Goal: Task Accomplishment & Management: Manage account settings

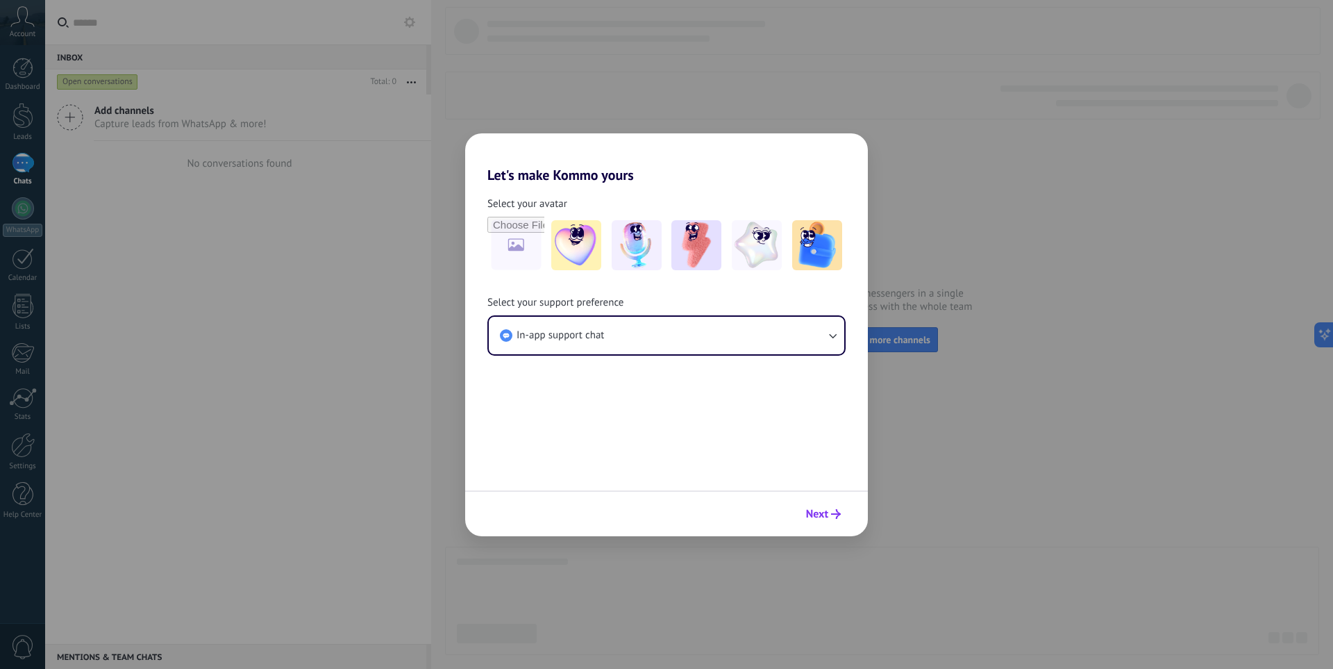
click at [810, 515] on span "Next" at bounding box center [817, 514] width 22 height 10
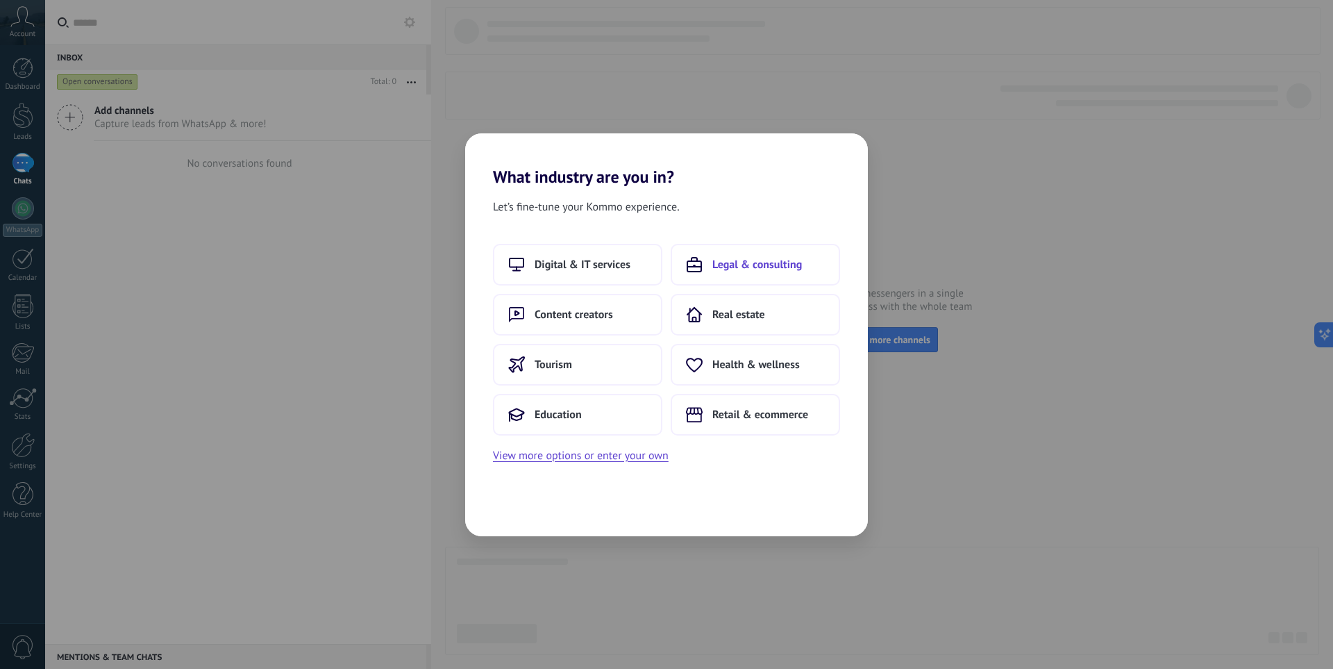
click at [753, 268] on span "Legal & consulting" at bounding box center [757, 265] width 90 height 14
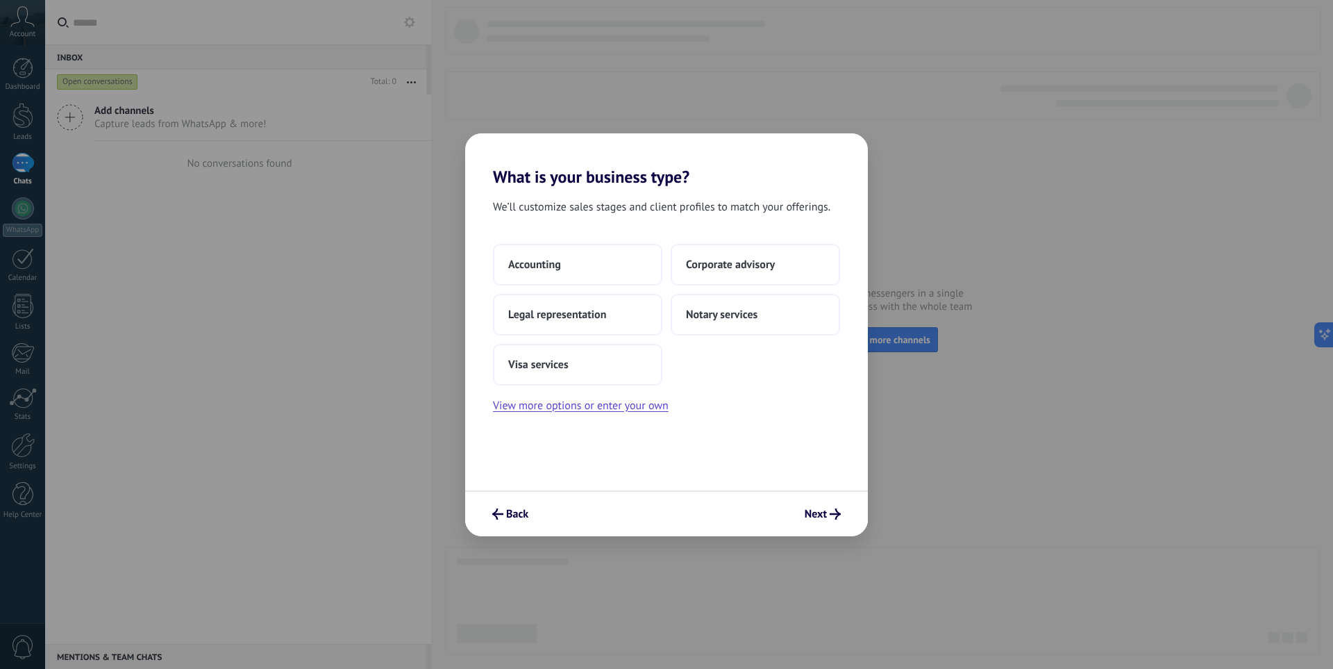
click at [753, 268] on span "Corporate advisory" at bounding box center [730, 265] width 89 height 14
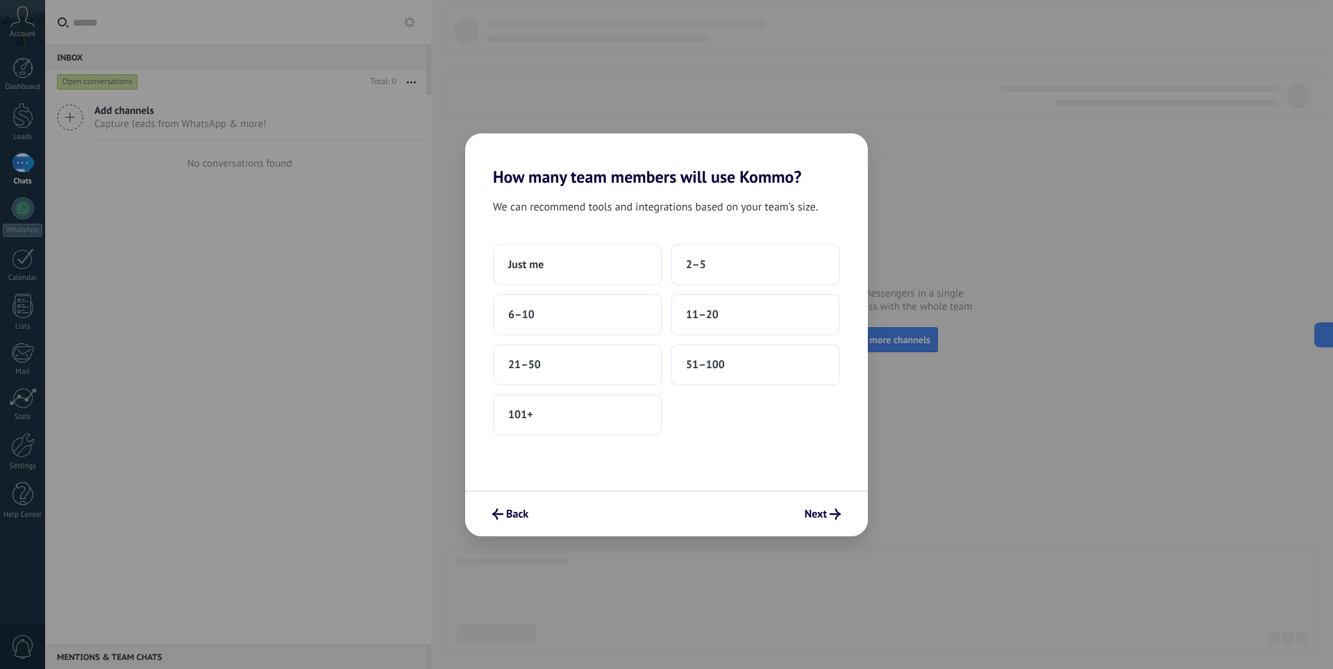
click at [753, 268] on button "2–5" at bounding box center [755, 265] width 169 height 42
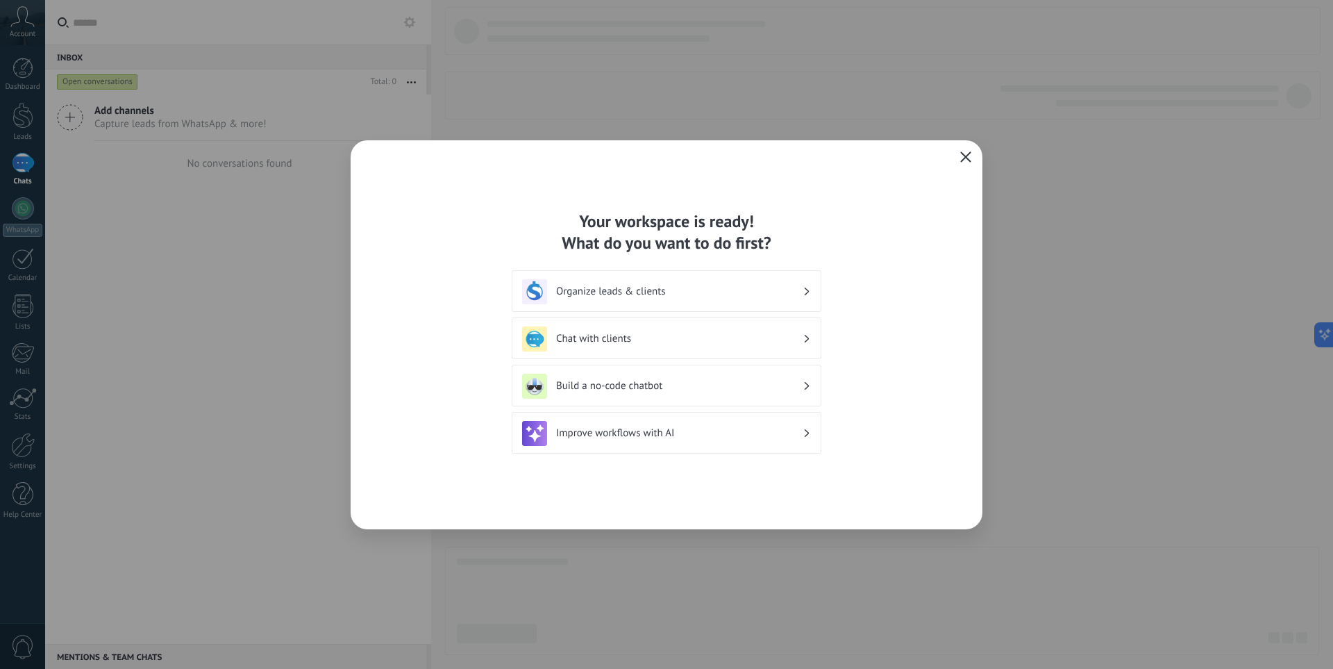
click at [974, 164] on button "button" at bounding box center [966, 157] width 18 height 19
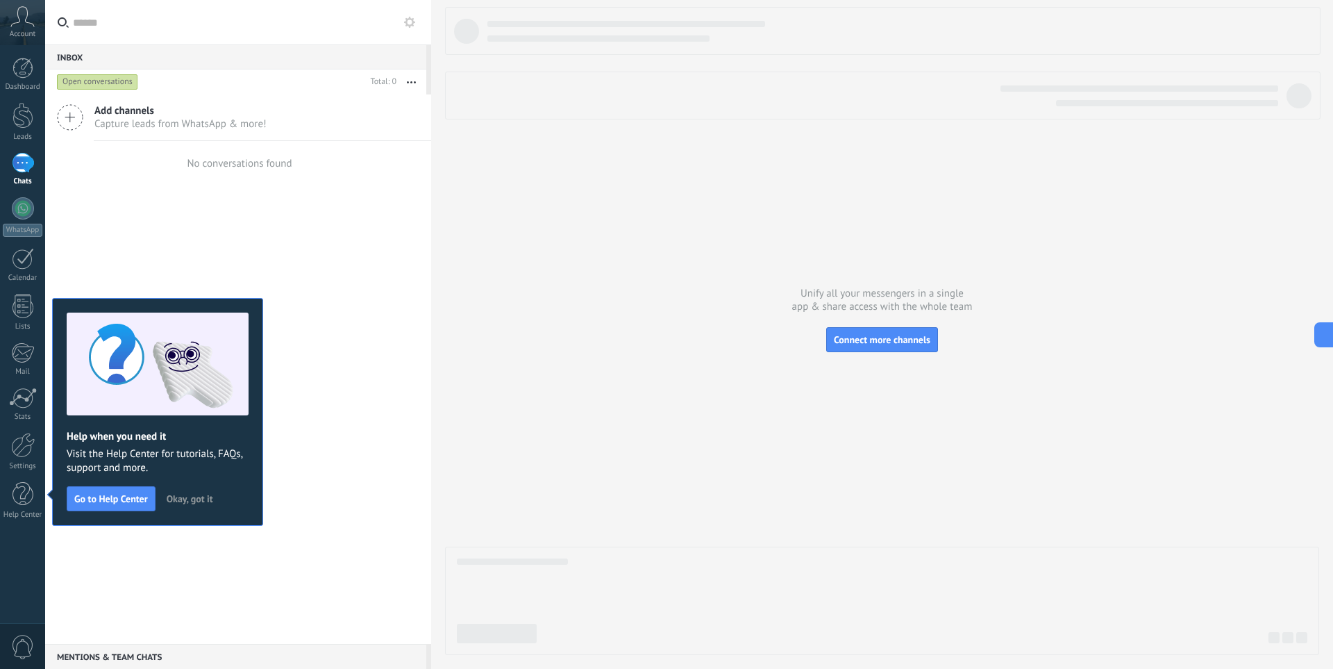
click at [187, 503] on span "Okay, got it" at bounding box center [190, 499] width 47 height 10
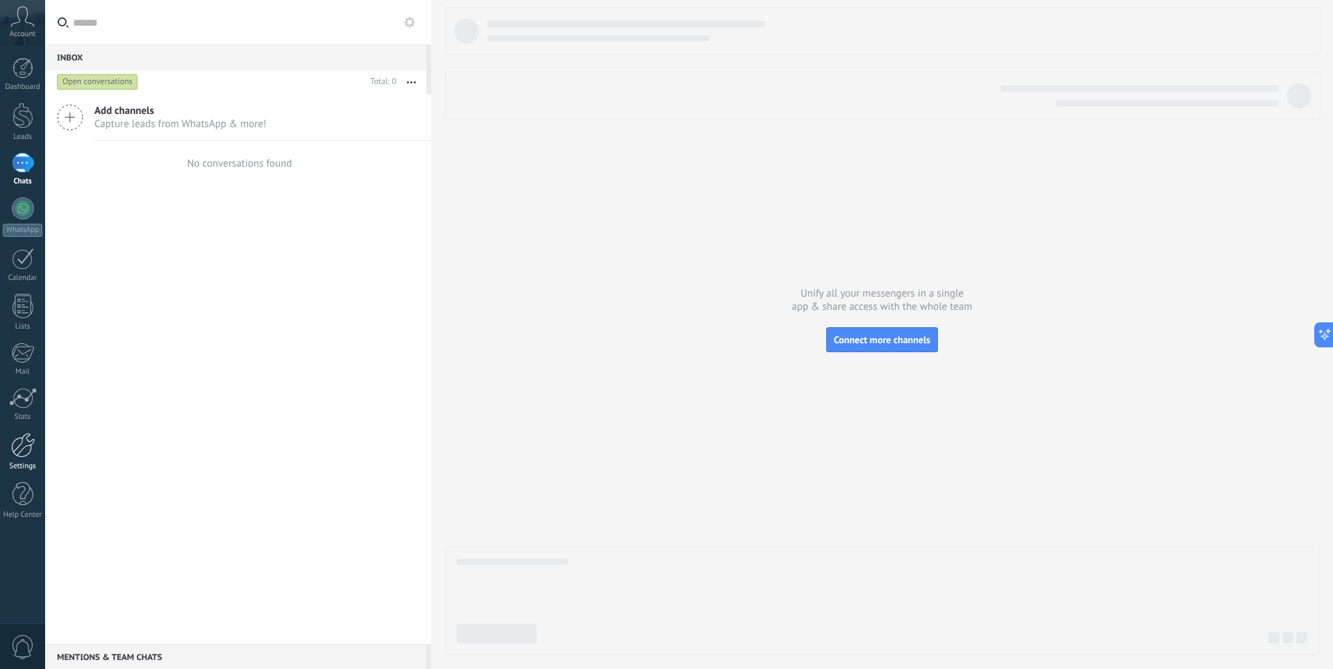
click at [22, 449] on div at bounding box center [23, 445] width 24 height 25
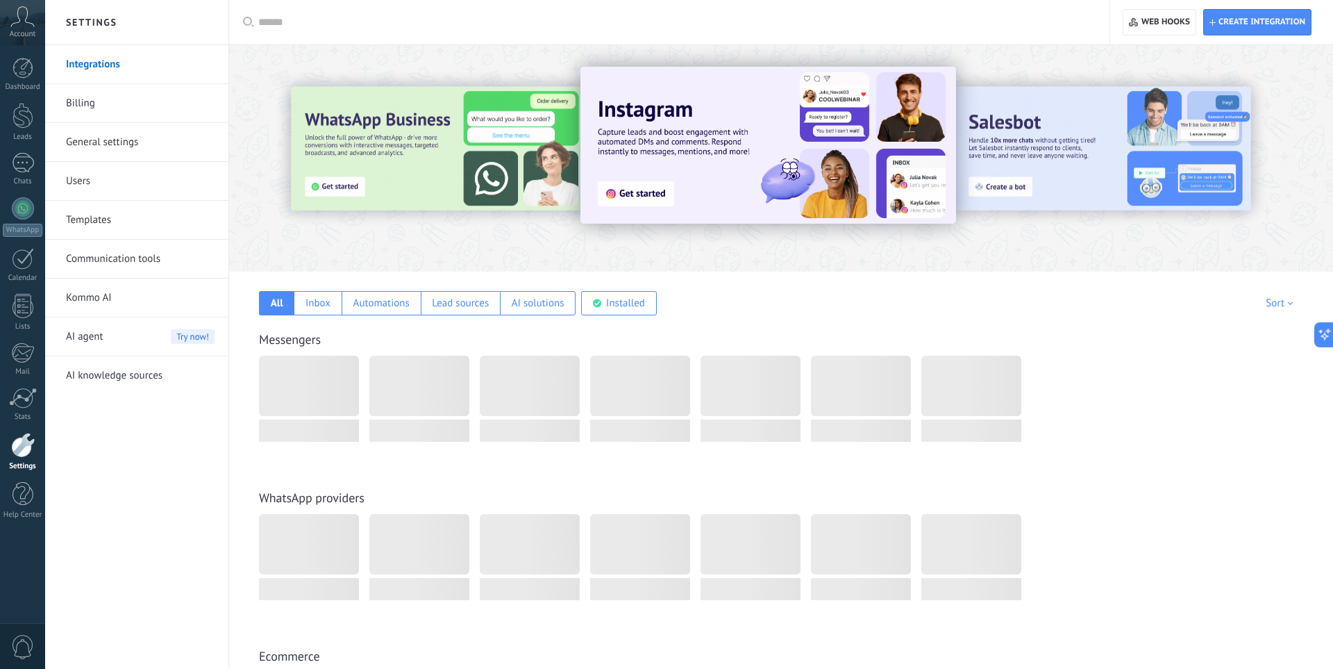
click at [83, 183] on link "Users" at bounding box center [140, 181] width 149 height 39
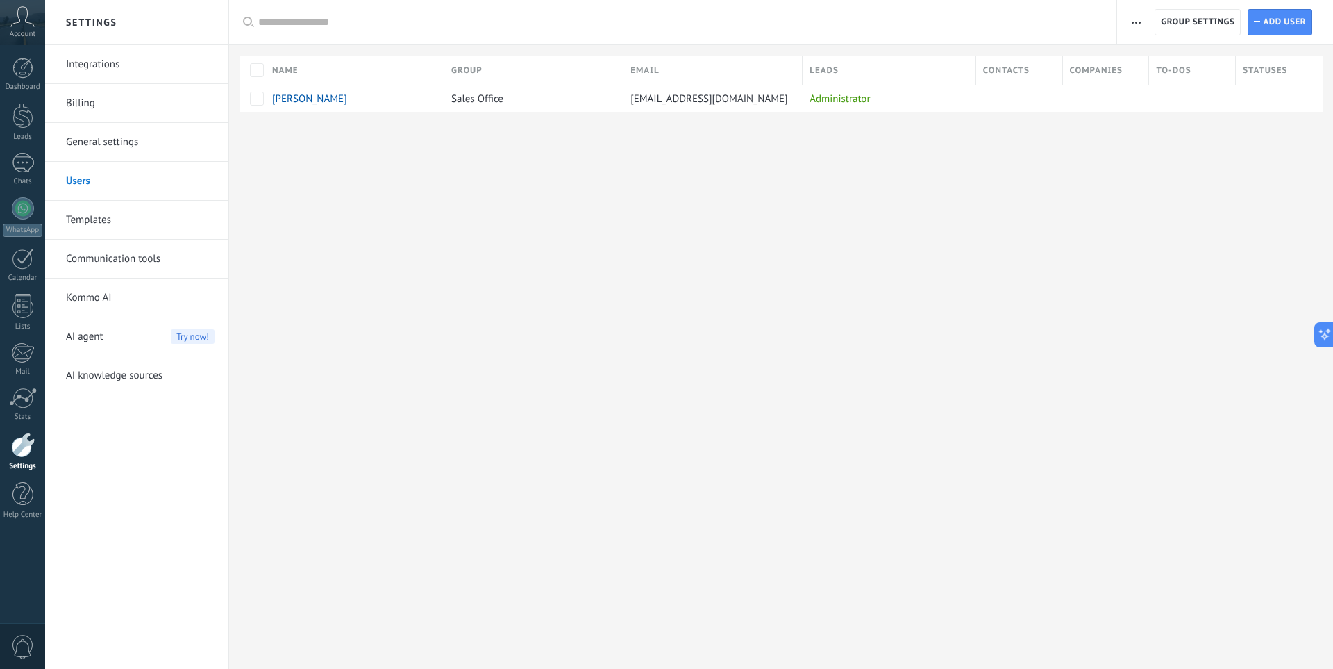
click at [98, 68] on link "Integrations" at bounding box center [140, 64] width 149 height 39
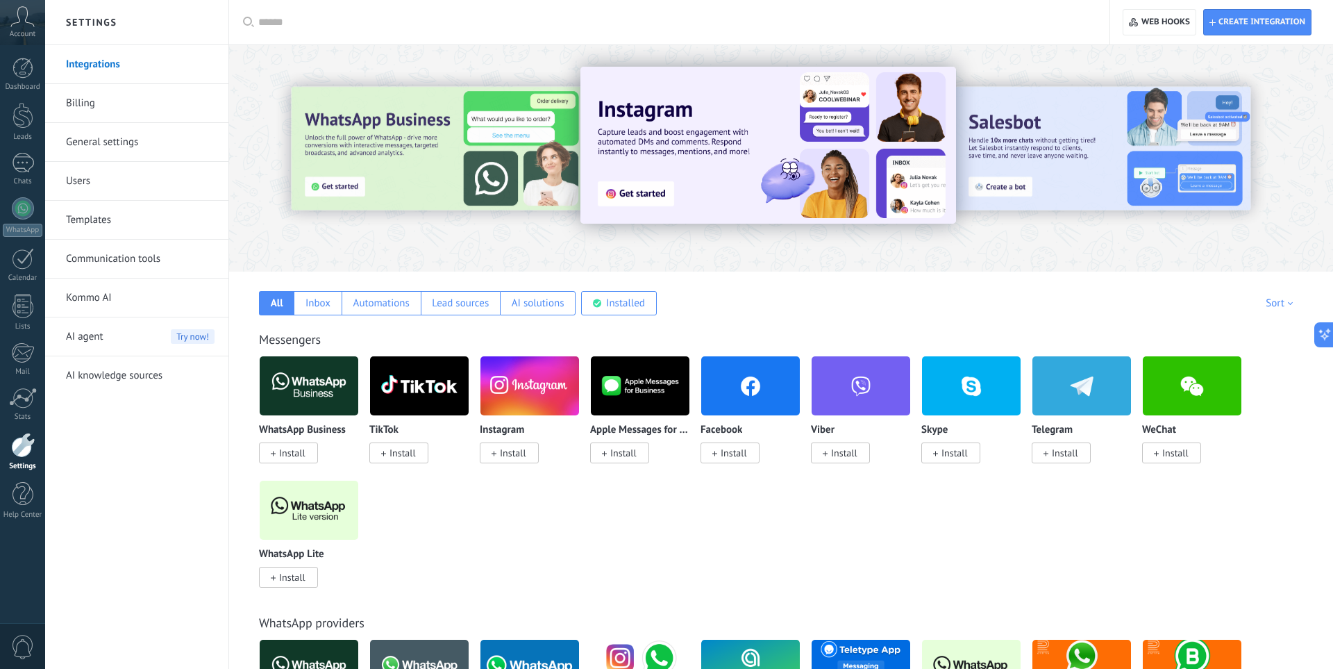
click at [497, 471] on div "Instagram Install" at bounding box center [535, 417] width 110 height 124
click at [511, 453] on span "Install" at bounding box center [513, 452] width 26 height 12
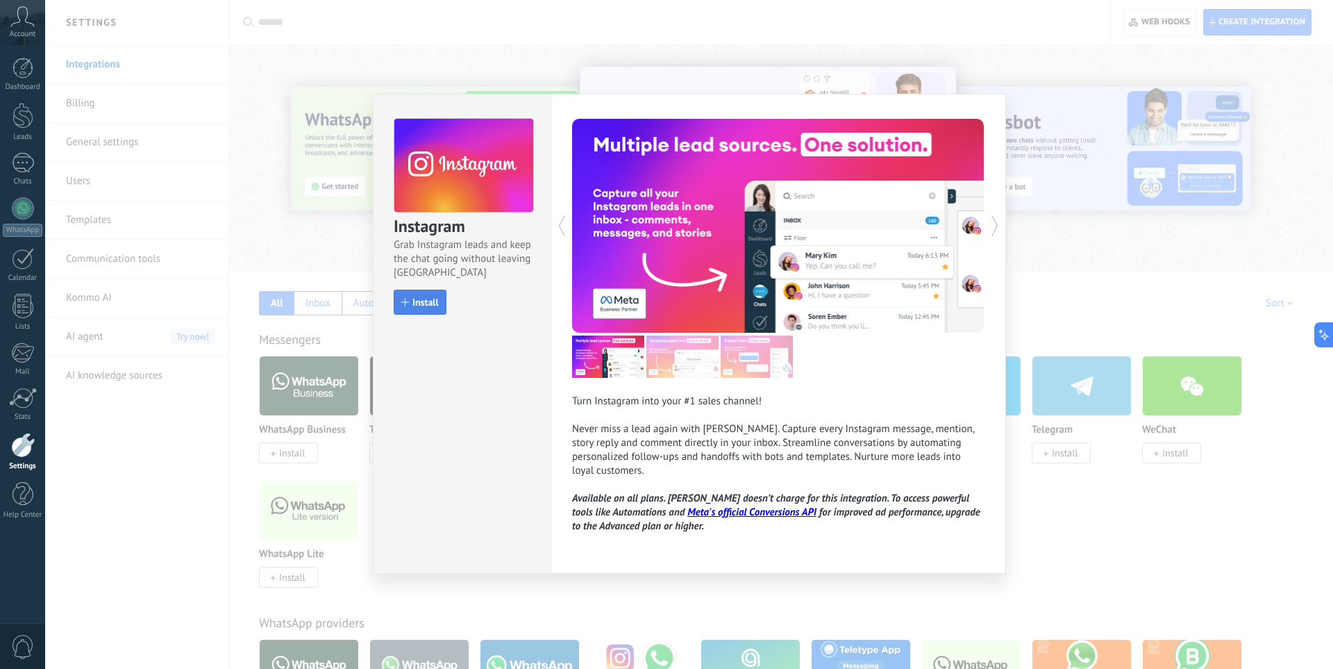
click at [421, 301] on span "Install" at bounding box center [425, 302] width 26 height 10
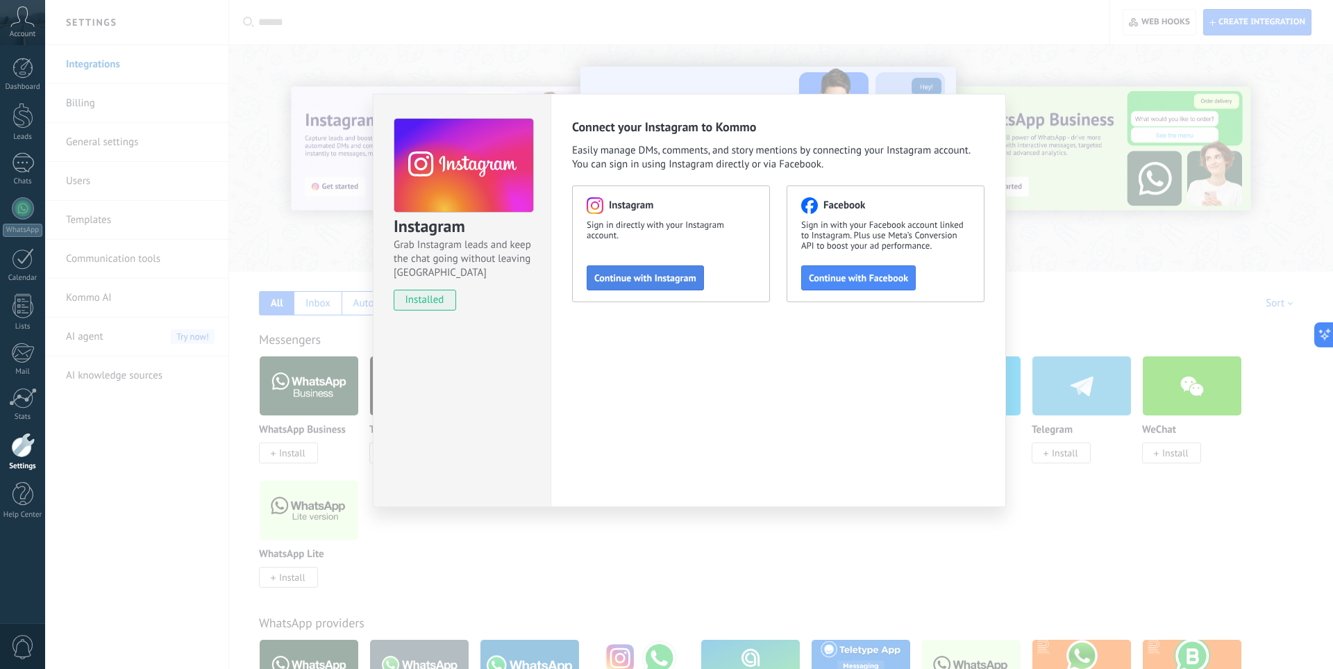
click at [612, 279] on span "Continue with Instagram" at bounding box center [645, 278] width 102 height 10
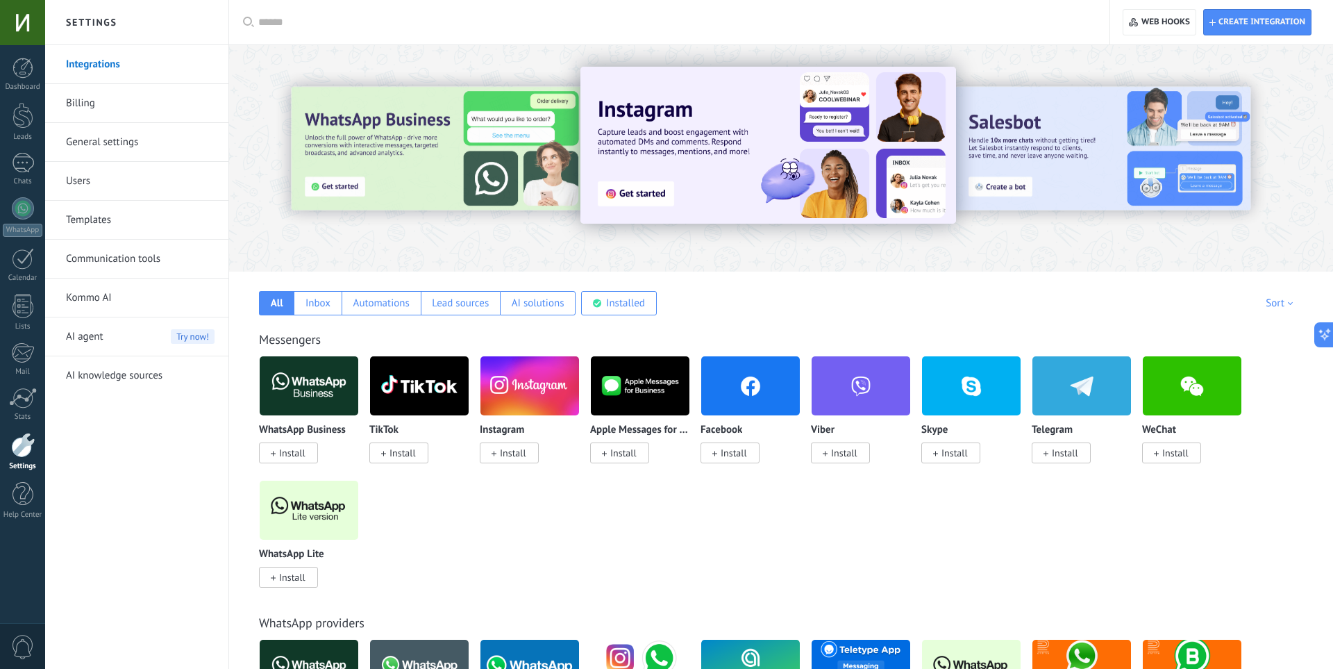
click at [502, 458] on span "Install" at bounding box center [513, 452] width 26 height 12
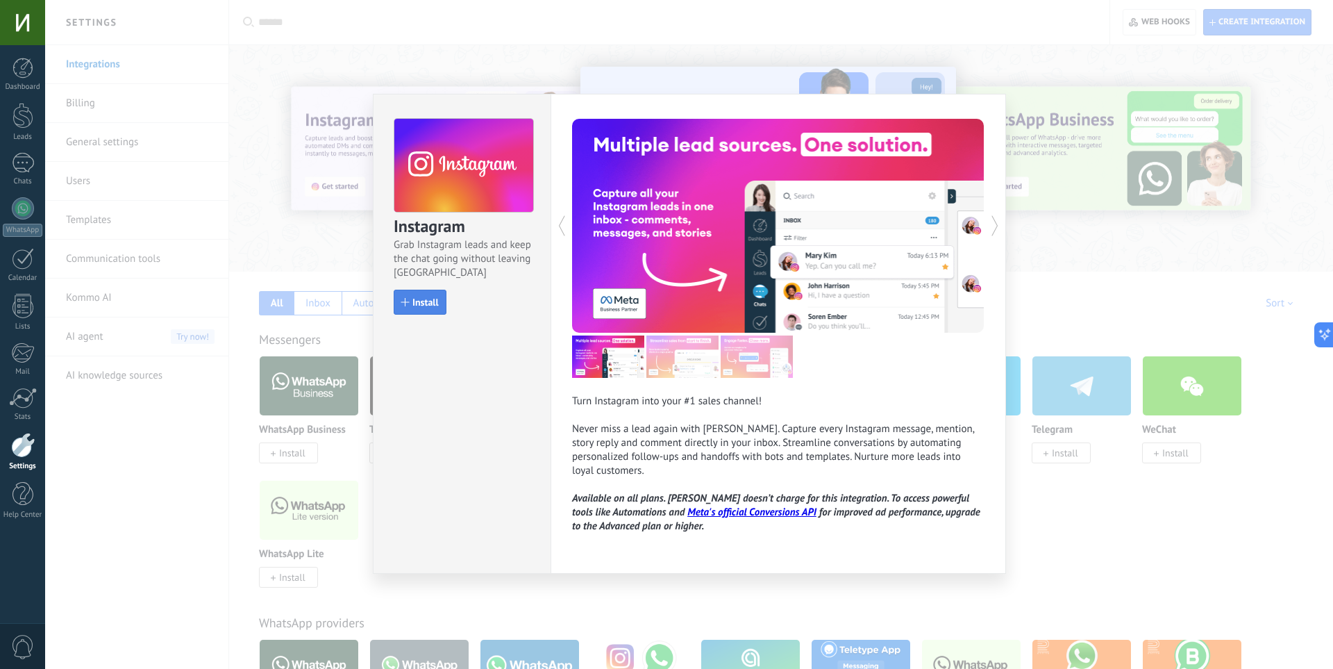
click at [430, 305] on span "Install" at bounding box center [425, 302] width 26 height 10
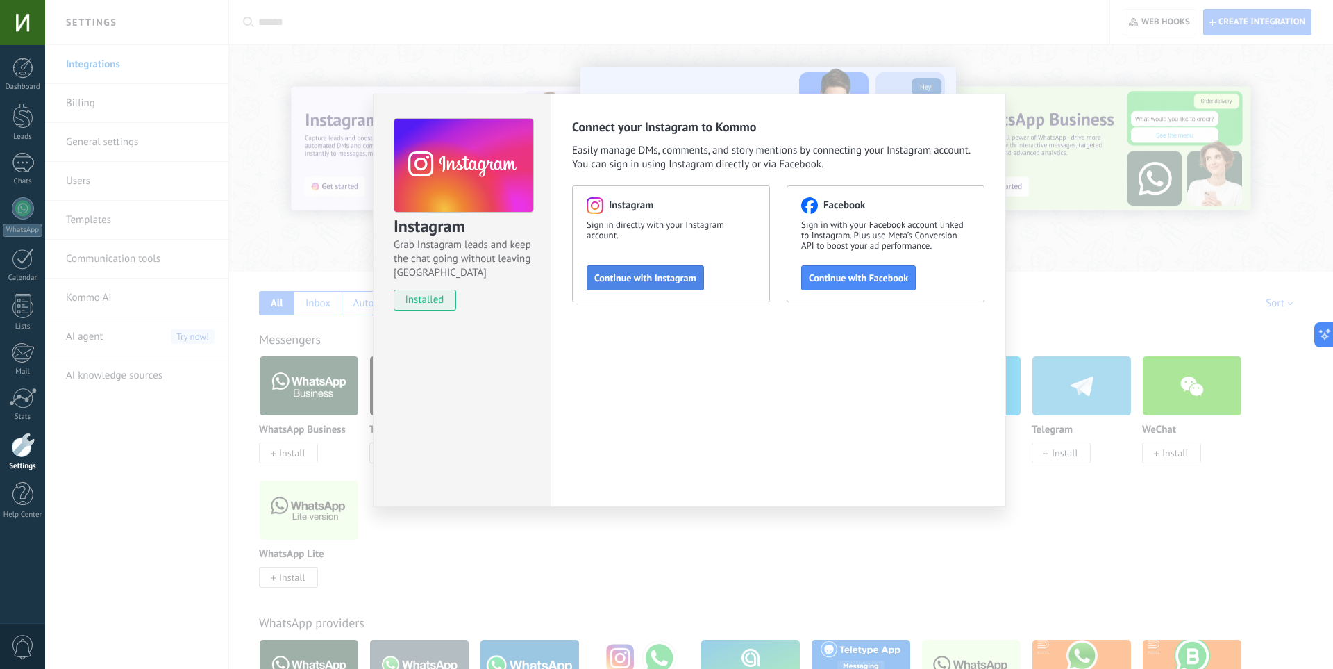
click at [617, 276] on span "Continue with Instagram" at bounding box center [645, 278] width 102 height 10
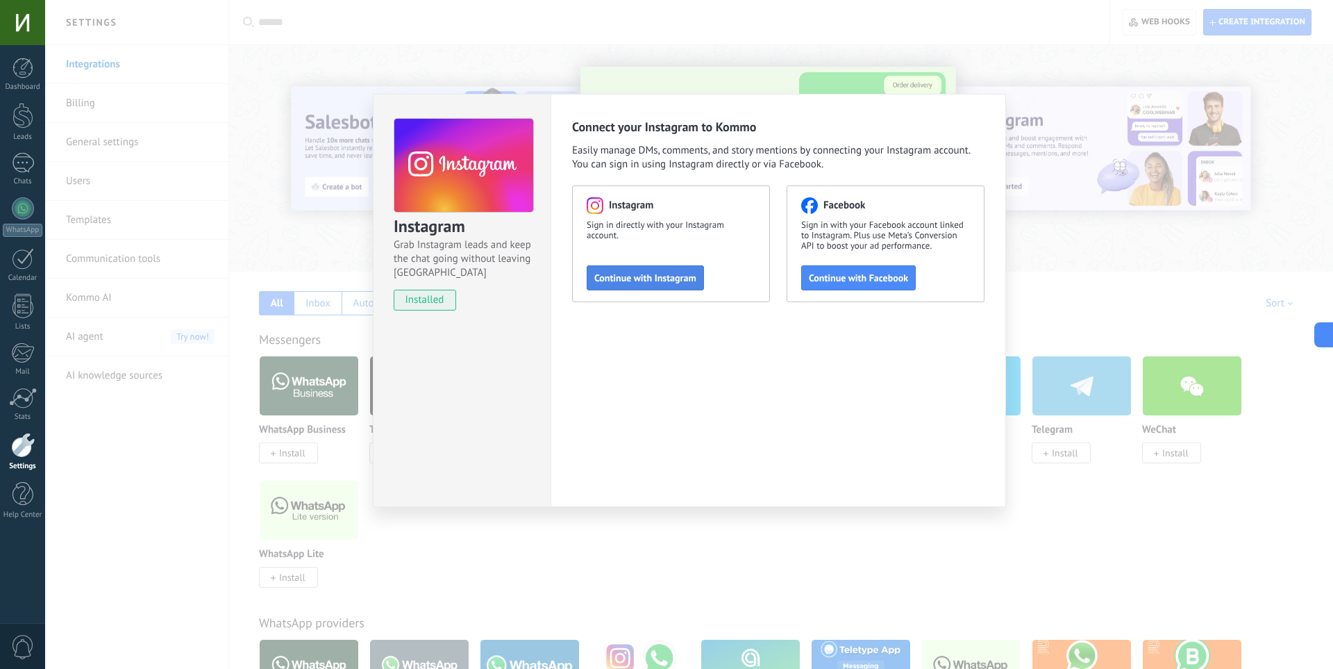
click at [646, 277] on span "Continue with Instagram" at bounding box center [645, 278] width 102 height 10
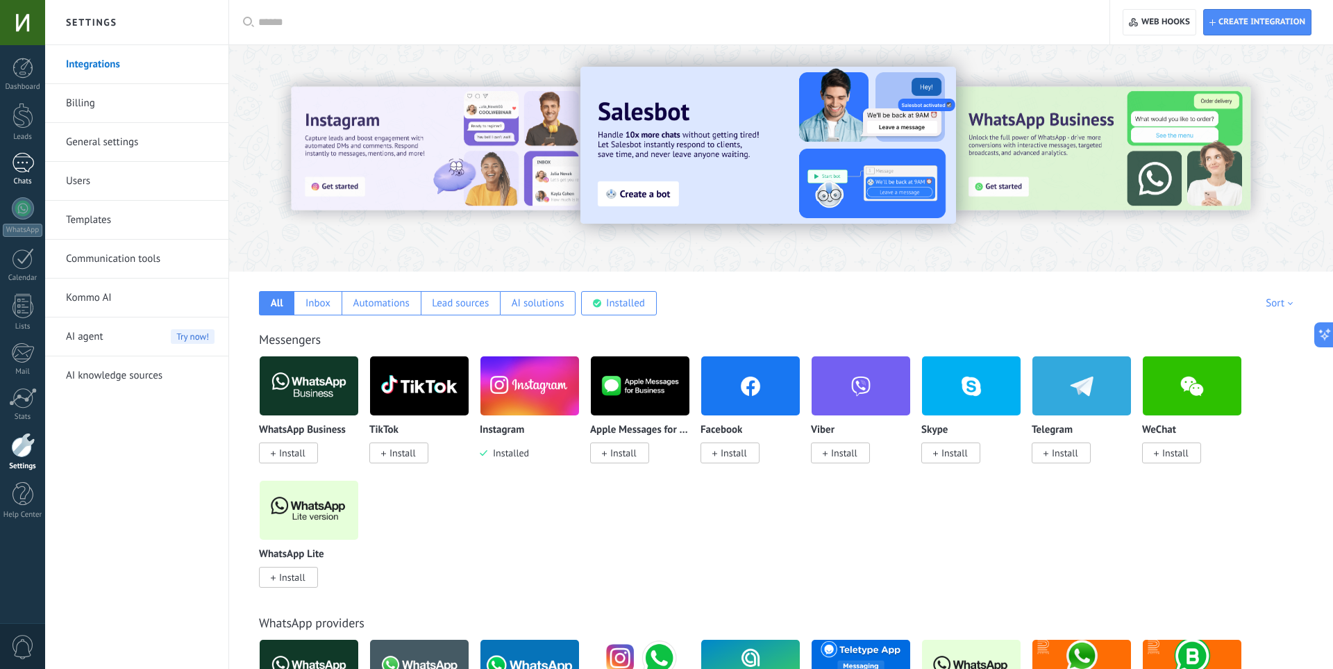
click at [23, 162] on div at bounding box center [23, 163] width 22 height 20
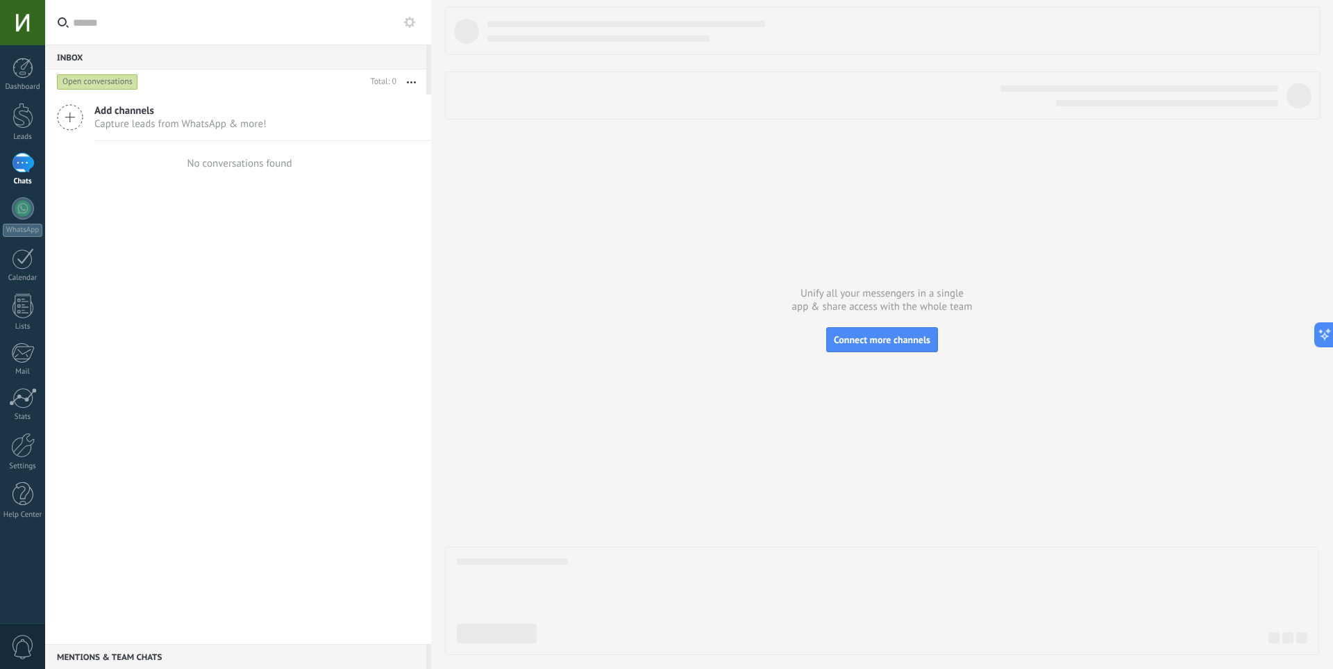
click at [458, 135] on div at bounding box center [882, 331] width 874 height 648
click at [41, 25] on div at bounding box center [22, 22] width 45 height 45
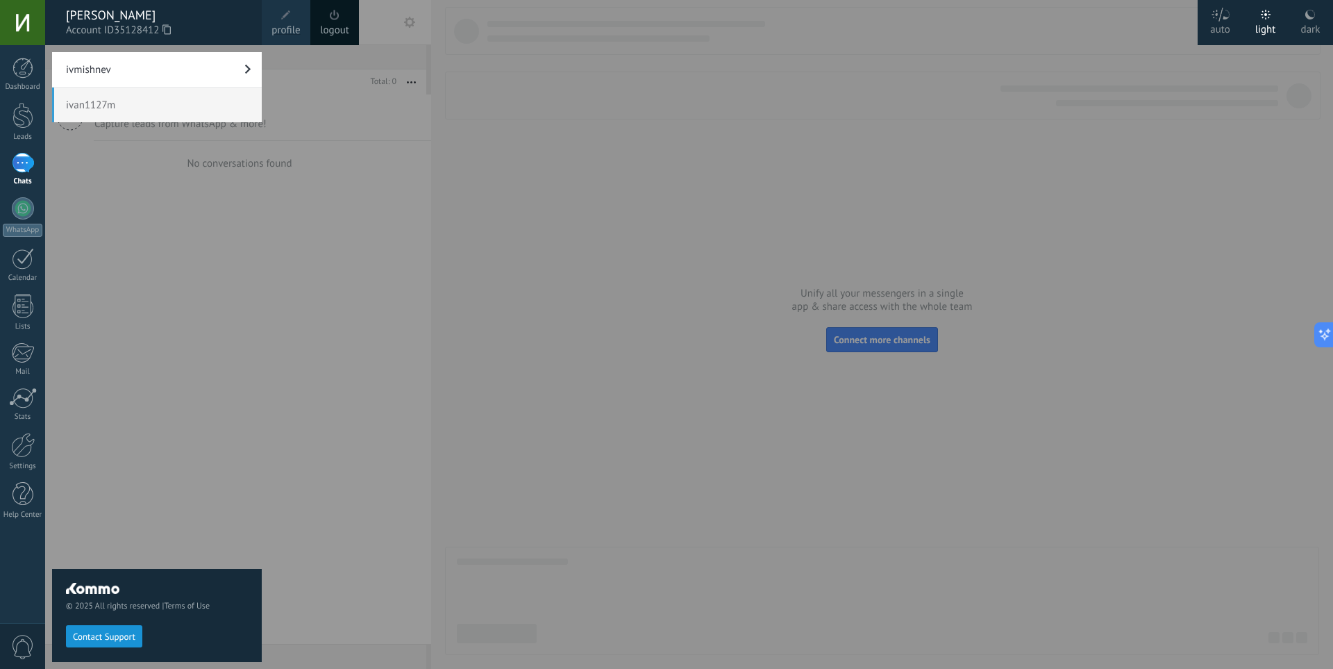
click at [103, 79] on link "ivmishnev" at bounding box center [157, 69] width 210 height 35
